Goal: Navigation & Orientation: Find specific page/section

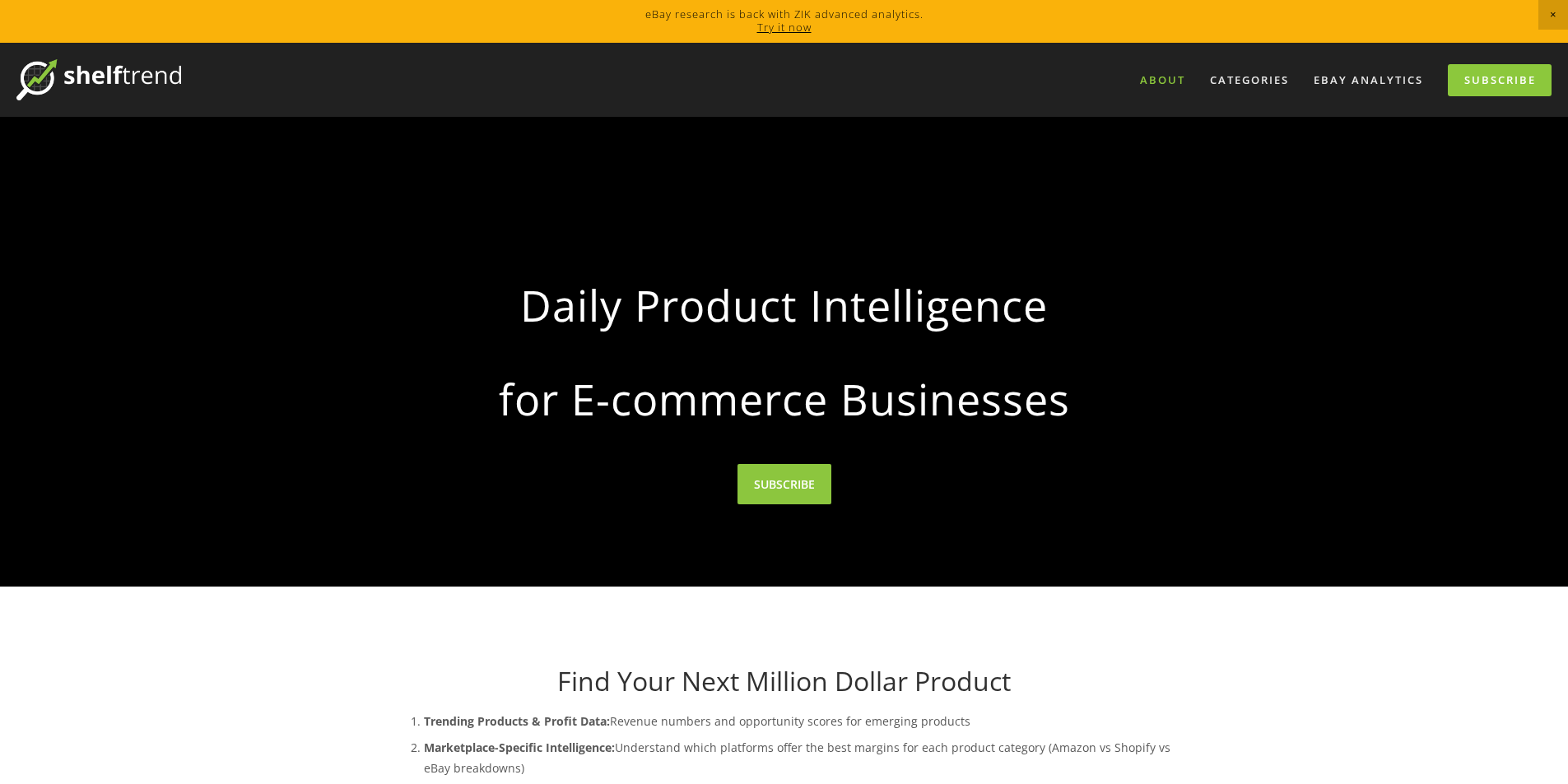
click at [1141, 91] on link "About" at bounding box center [1163, 80] width 67 height 27
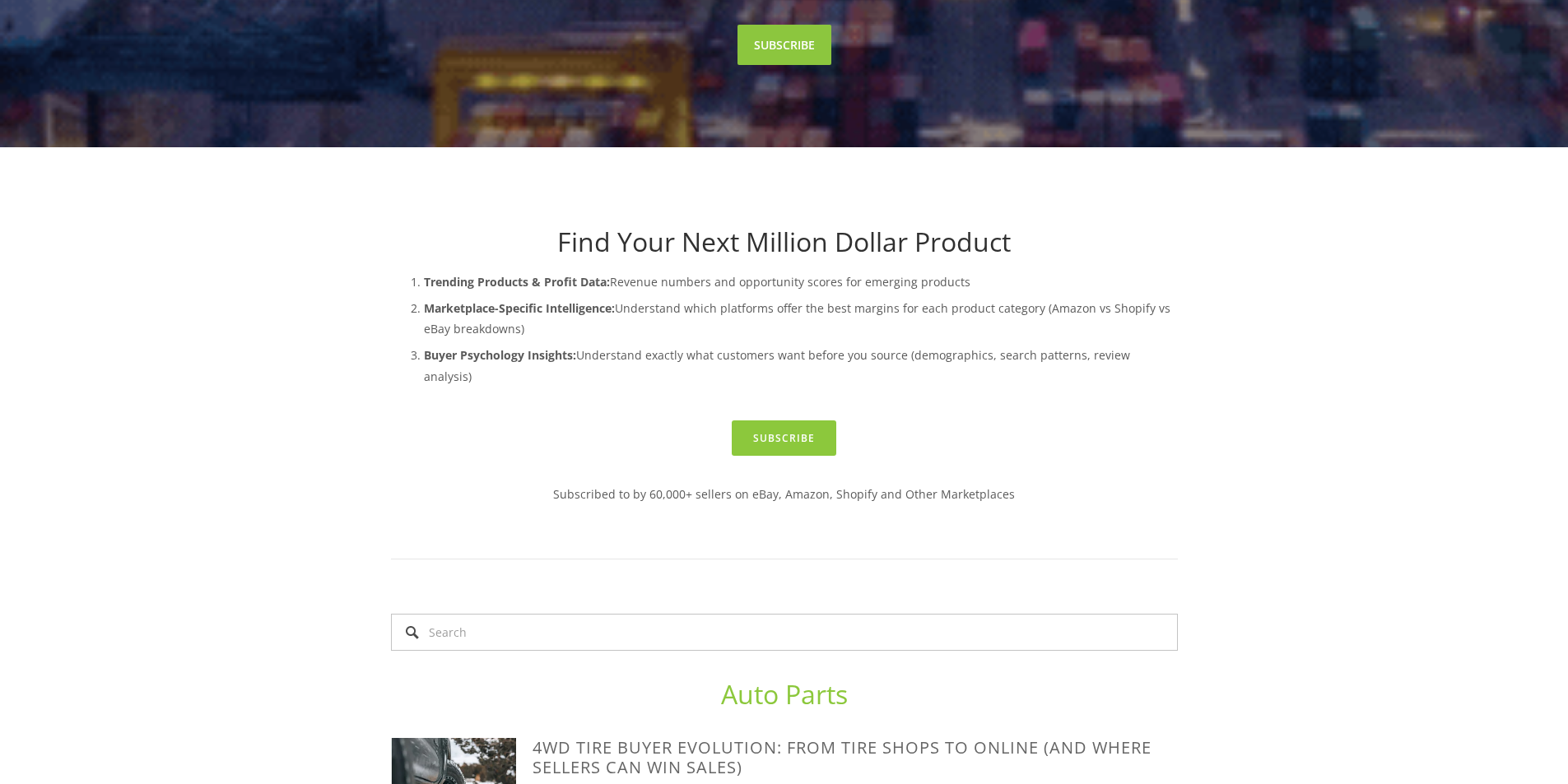
scroll to position [412, 0]
